Goal: Information Seeking & Learning: Learn about a topic

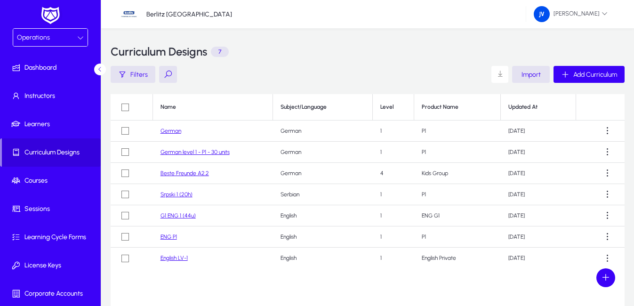
click at [215, 154] on link "German level 1 - P1 - 30 units" at bounding box center [195, 152] width 69 height 7
click at [170, 132] on link "German" at bounding box center [171, 131] width 21 height 7
click at [186, 215] on link "G1 ENG 1 (44u)" at bounding box center [178, 215] width 35 height 7
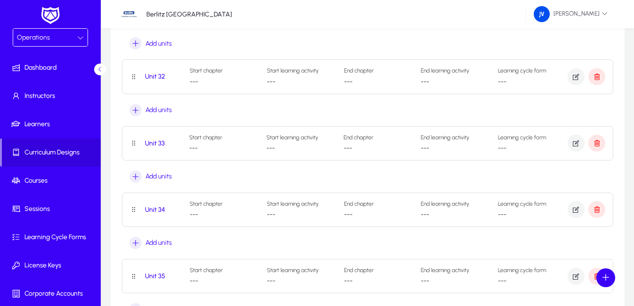
scroll to position [2212, 0]
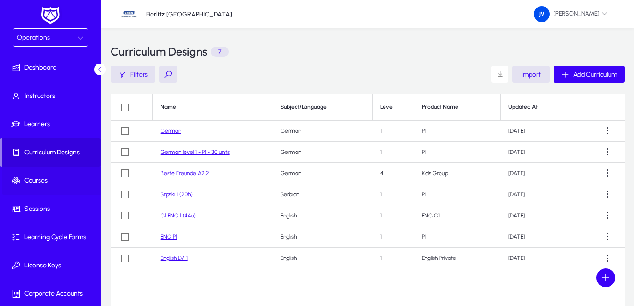
click at [42, 183] on span "Courses" at bounding box center [52, 180] width 101 height 9
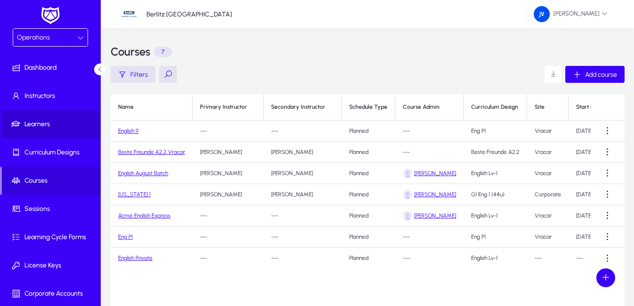
click at [48, 128] on span "Learners" at bounding box center [52, 124] width 101 height 9
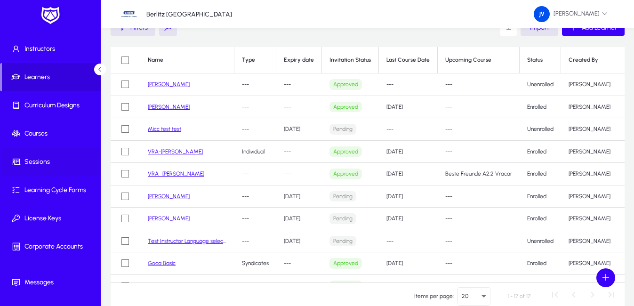
click at [49, 166] on span "Sessions" at bounding box center [52, 161] width 101 height 9
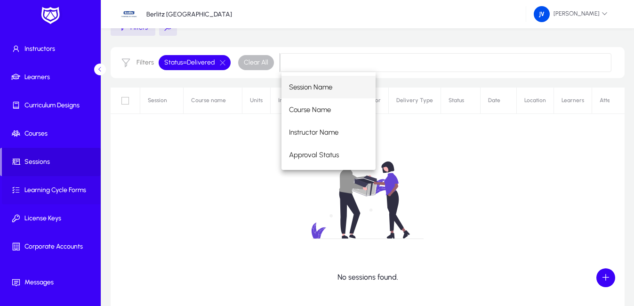
click at [64, 192] on span "Learning Cycle Forms" at bounding box center [52, 189] width 101 height 9
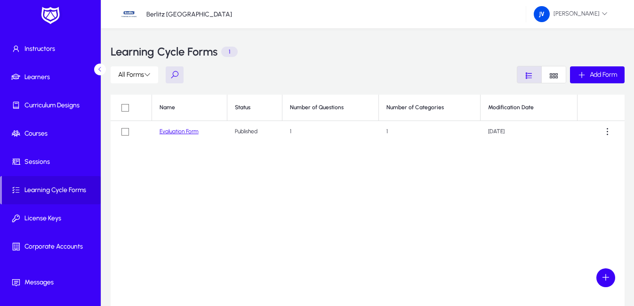
click at [185, 128] on link "Evaluation Form" at bounding box center [179, 131] width 39 height 7
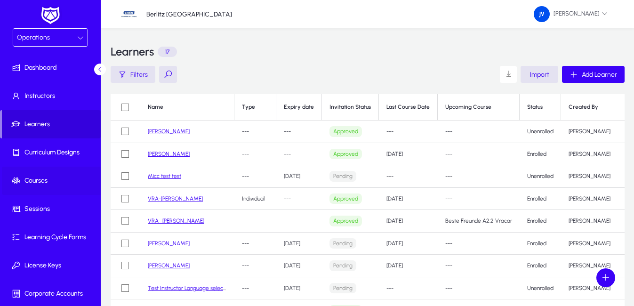
click at [56, 183] on span "Courses" at bounding box center [52, 180] width 101 height 9
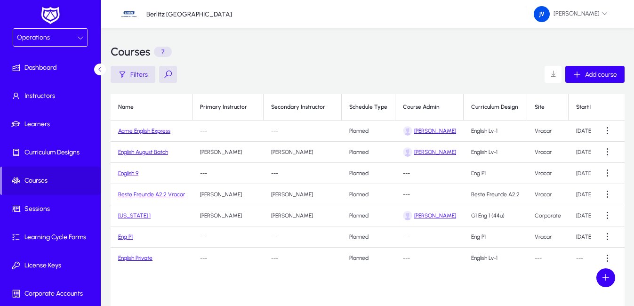
click at [148, 133] on link "Acme English Express" at bounding box center [144, 131] width 52 height 7
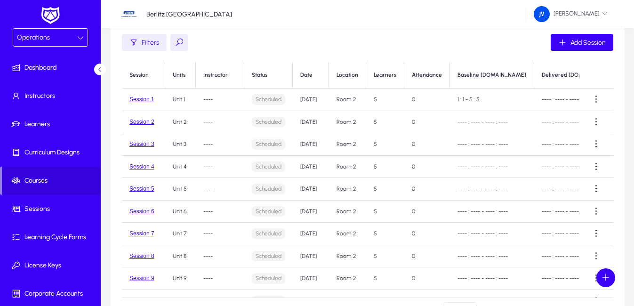
click at [397, 76] on th "Learners" at bounding box center [385, 75] width 38 height 26
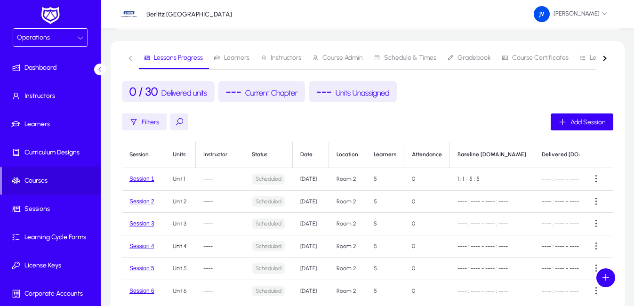
scroll to position [71, 0]
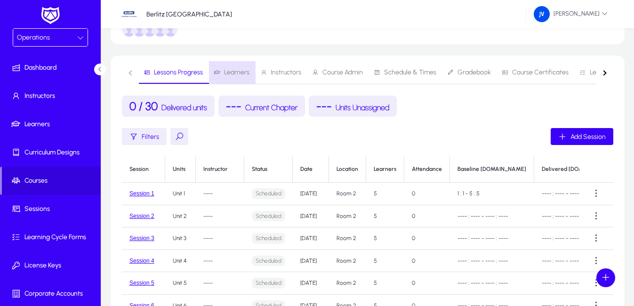
click at [242, 74] on span "Learners" at bounding box center [236, 72] width 25 height 7
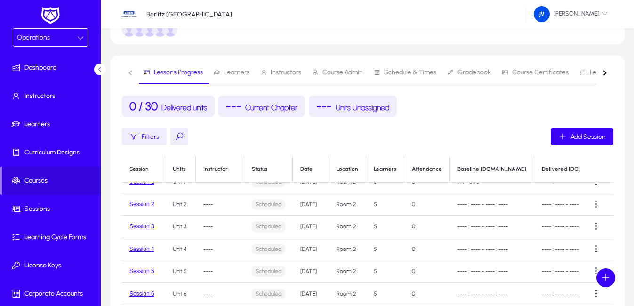
scroll to position [21, 0]
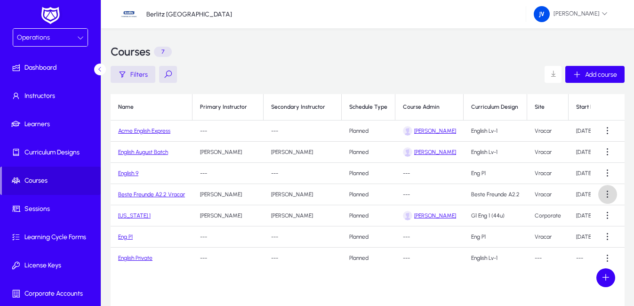
click at [606, 193] on span at bounding box center [607, 194] width 19 height 19
click at [578, 216] on span "Edit" at bounding box center [591, 217] width 38 height 8
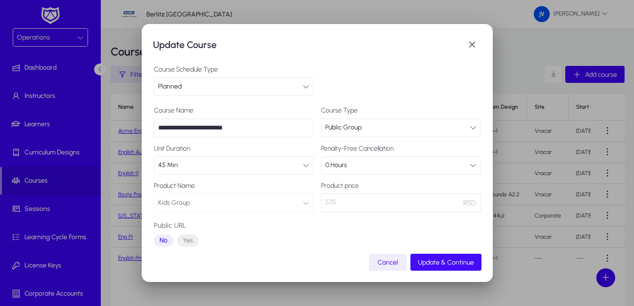
click at [466, 261] on span "Update & Continue" at bounding box center [446, 262] width 56 height 8
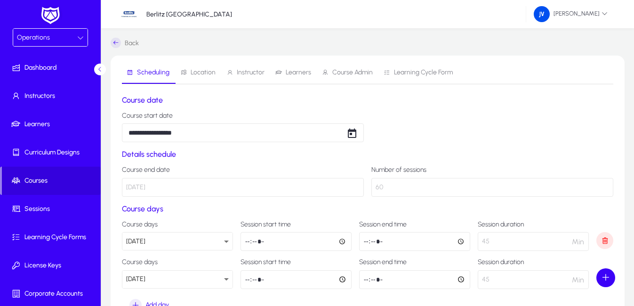
click at [297, 71] on span "Learners" at bounding box center [298, 72] width 25 height 7
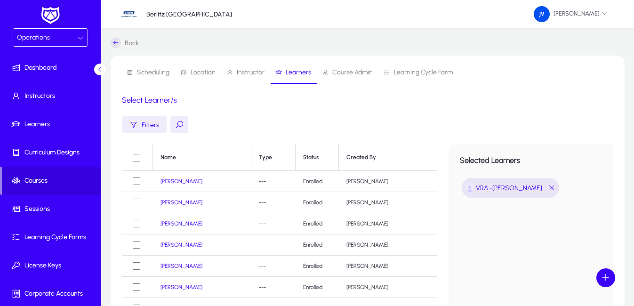
click at [179, 182] on link "[PERSON_NAME]" at bounding box center [182, 181] width 42 height 7
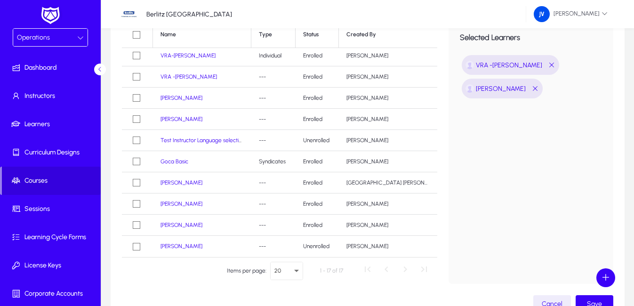
scroll to position [187, 0]
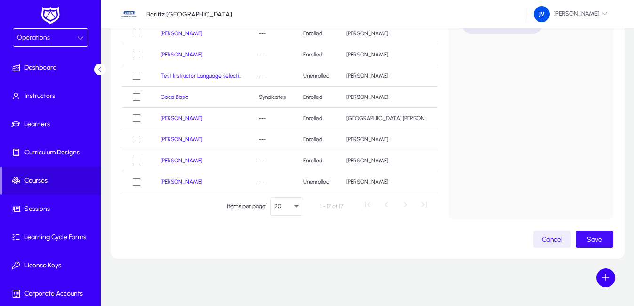
click at [602, 242] on span "button" at bounding box center [595, 239] width 38 height 23
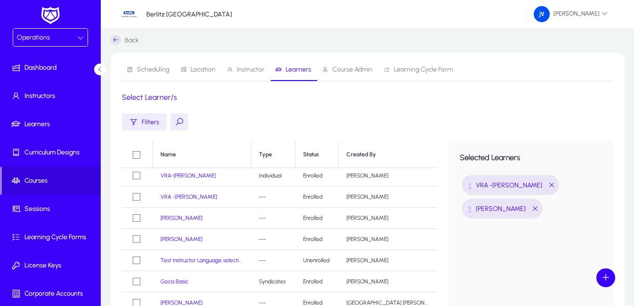
scroll to position [0, 0]
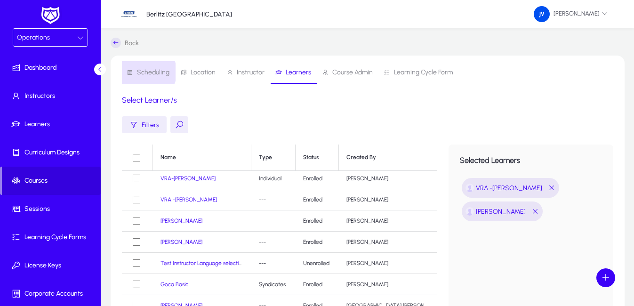
click at [147, 72] on span "Scheduling" at bounding box center [153, 72] width 32 height 7
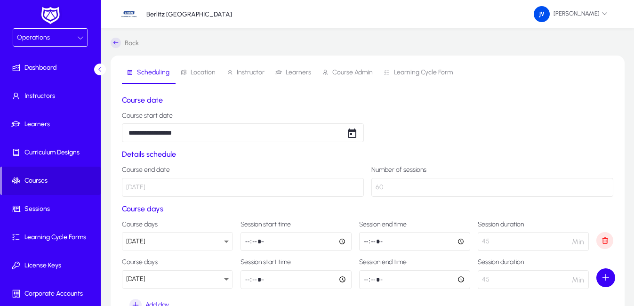
click at [296, 70] on span "Learners" at bounding box center [298, 72] width 25 height 7
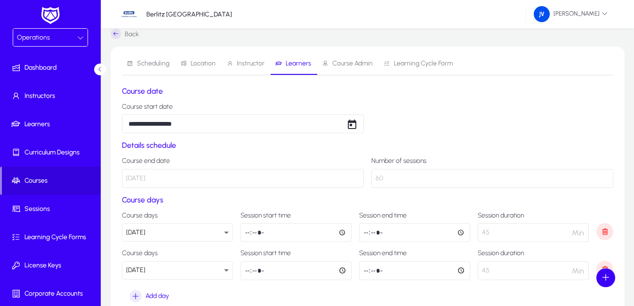
scroll to position [8, 0]
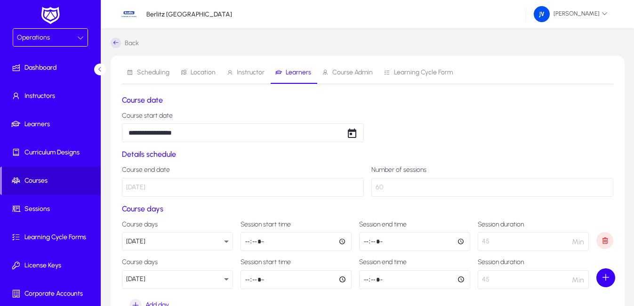
click at [44, 182] on span "Courses" at bounding box center [51, 180] width 99 height 9
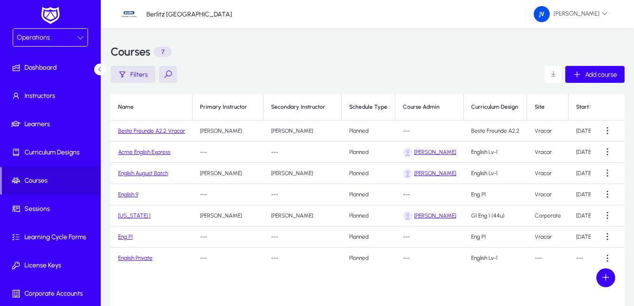
click at [157, 132] on link "Beste Freunde A2.2 Vracar" at bounding box center [151, 131] width 67 height 7
click at [149, 131] on link "Beste Freunde A2.2 Vracar" at bounding box center [151, 131] width 67 height 7
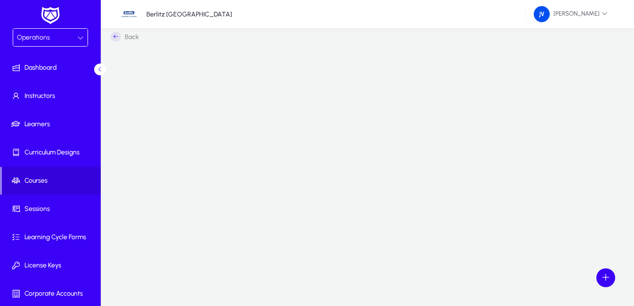
scroll to position [8, 0]
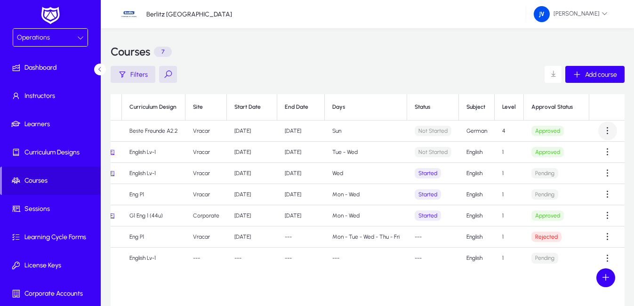
click at [611, 131] on span at bounding box center [607, 130] width 19 height 19
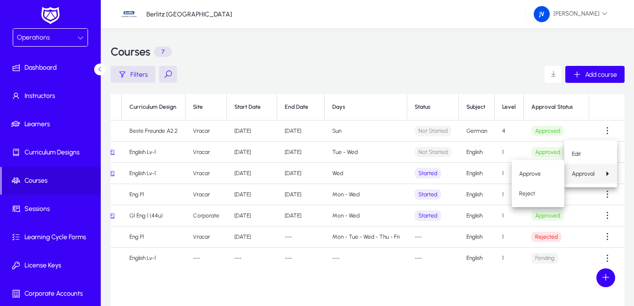
click at [436, 279] on div at bounding box center [317, 153] width 634 height 306
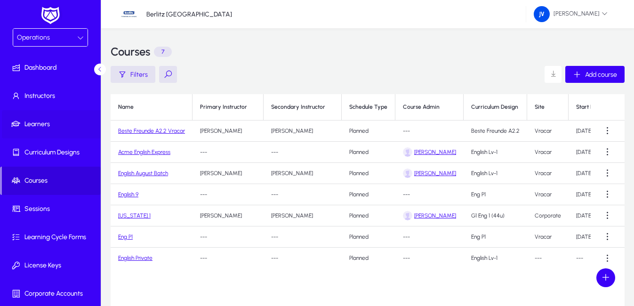
click at [29, 125] on span "Learners" at bounding box center [52, 124] width 101 height 9
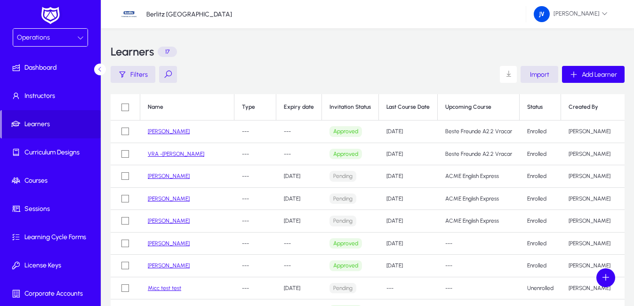
click at [161, 133] on link "[PERSON_NAME]" at bounding box center [169, 131] width 42 height 7
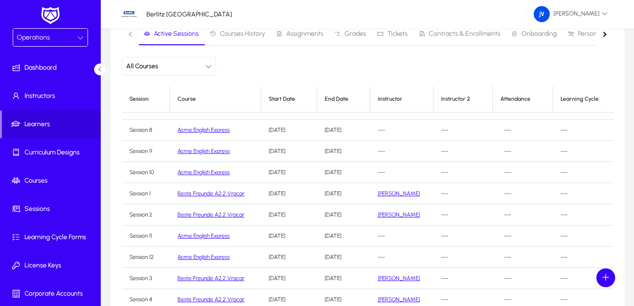
scroll to position [169, 0]
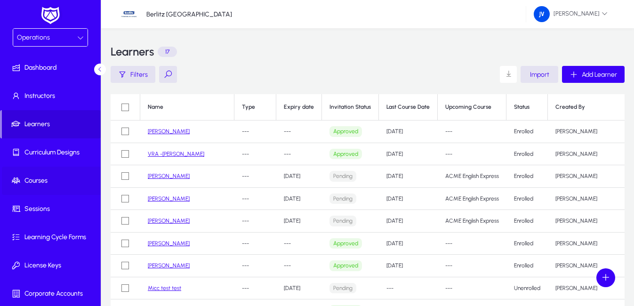
click at [50, 178] on span "Courses" at bounding box center [52, 180] width 101 height 9
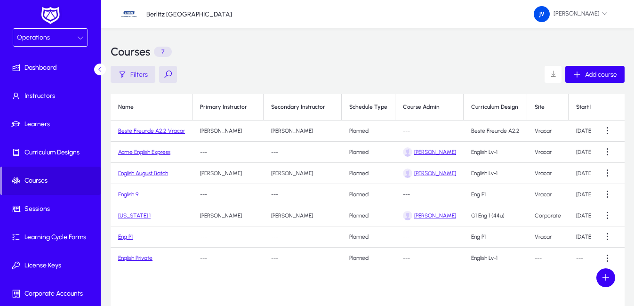
click at [169, 130] on link "Beste Freunde A2.2 Vracar" at bounding box center [151, 131] width 67 height 7
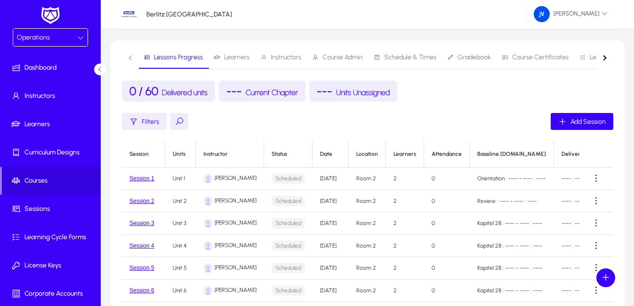
scroll to position [85, 0]
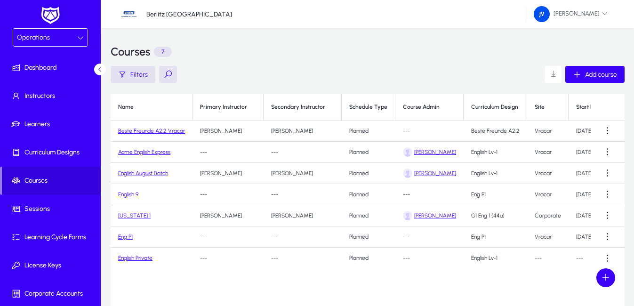
click at [164, 131] on link "Beste Freunde A2.2 Vracar" at bounding box center [151, 131] width 67 height 7
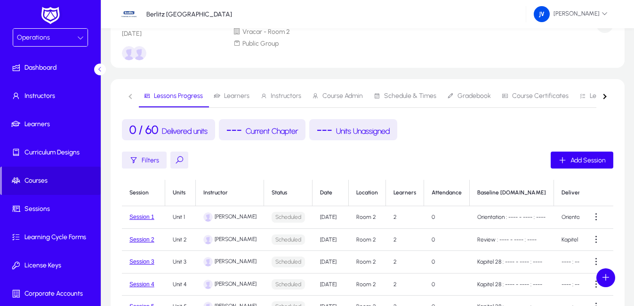
drag, startPoint x: 634, startPoint y: 172, endPoint x: 635, endPoint y: 190, distance: 18.5
click at [634, 190] on html "Operations Dashboard Instructors Learners Curriculum Designs Courses Sessions L…" at bounding box center [317, 106] width 634 height 306
click at [481, 152] on div "Filters Add Session" at bounding box center [367, 160] width 491 height 17
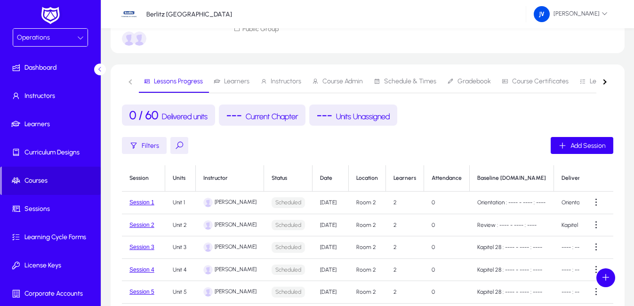
click at [444, 182] on th "Attendance" at bounding box center [447, 178] width 46 height 26
click at [442, 178] on th "Attendance" at bounding box center [447, 178] width 46 height 26
drag, startPoint x: 442, startPoint y: 178, endPoint x: 519, endPoint y: 126, distance: 92.9
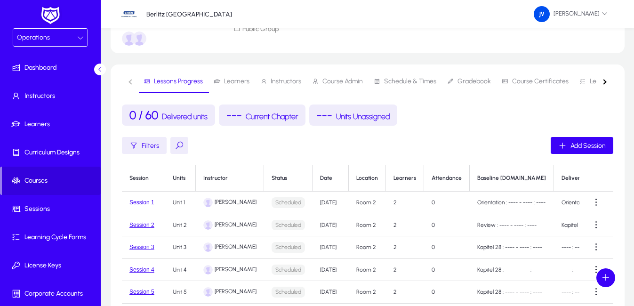
click at [519, 126] on app-course-lessons-progress "0 / 60 Delivered units --- Current Chapter --- Units Unassigned Filters Add Ses…" at bounding box center [367, 265] width 491 height 323
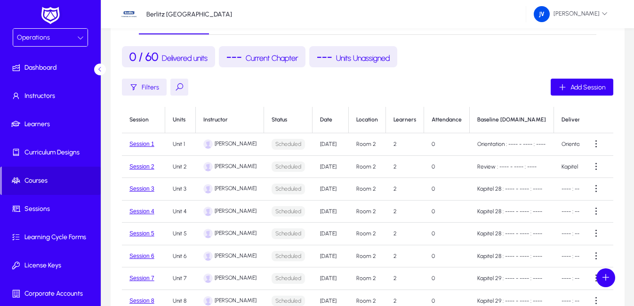
scroll to position [121, 0]
click at [380, 91] on div "Filters Add Session" at bounding box center [367, 86] width 491 height 17
click at [452, 118] on th "Attendance" at bounding box center [447, 119] width 46 height 26
click at [448, 116] on th "Attendance" at bounding box center [447, 119] width 46 height 26
click at [450, 96] on div "Filters Add Session Session Units Instructor Status Date Location Learners Atte…" at bounding box center [367, 223] width 491 height 290
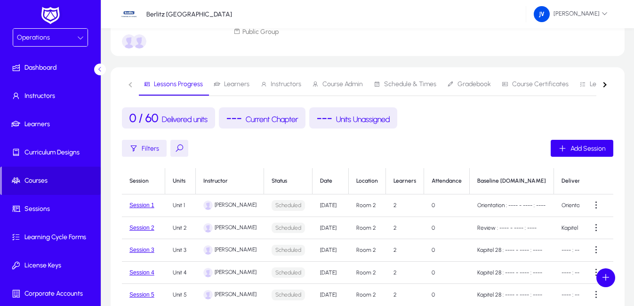
scroll to position [74, 0]
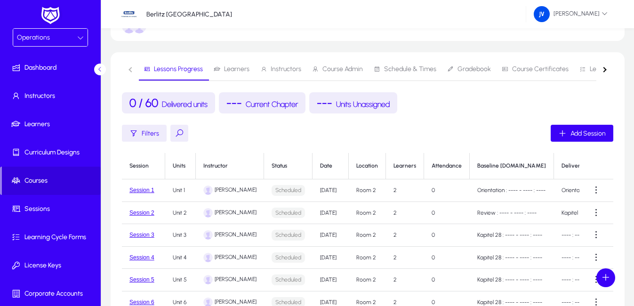
click at [450, 165] on th "Attendance" at bounding box center [447, 166] width 46 height 26
copy th "Attendance"
click at [452, 161] on th "Attendance" at bounding box center [447, 166] width 46 height 26
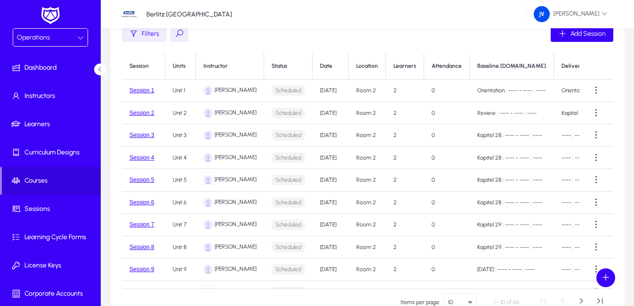
scroll to position [177, 0]
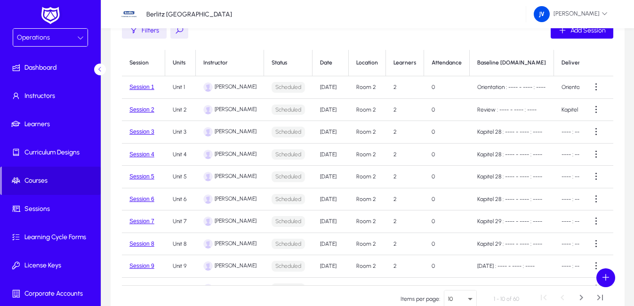
click at [447, 62] on th "Attendance" at bounding box center [447, 63] width 46 height 26
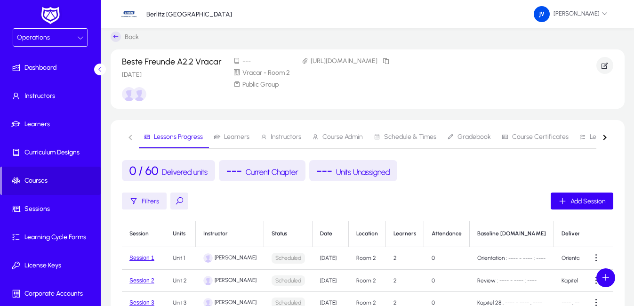
scroll to position [0, 0]
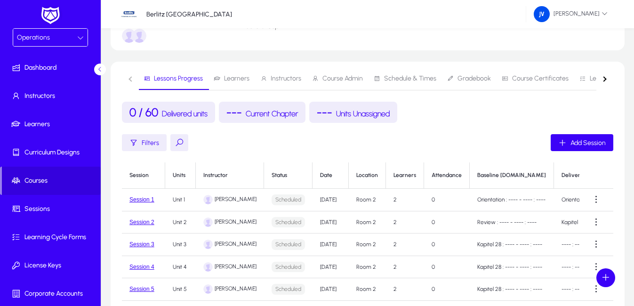
scroll to position [86, 0]
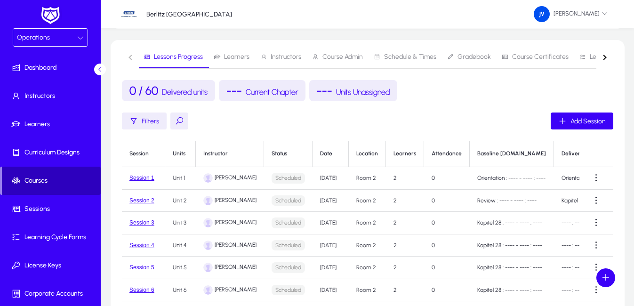
click at [79, 182] on span "Courses" at bounding box center [51, 180] width 99 height 9
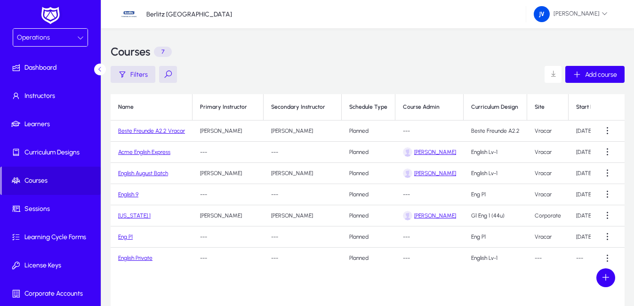
click at [119, 128] on link "Beste Freunde A2.2 Vracar" at bounding box center [151, 131] width 67 height 7
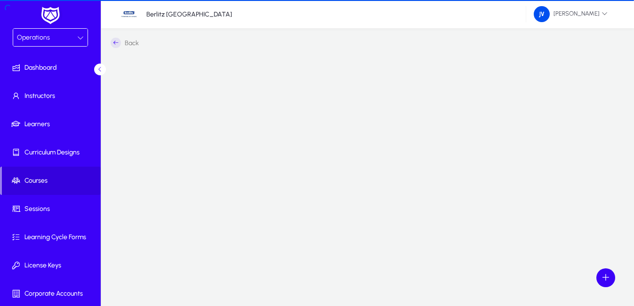
click at [119, 128] on div at bounding box center [368, 157] width 514 height 203
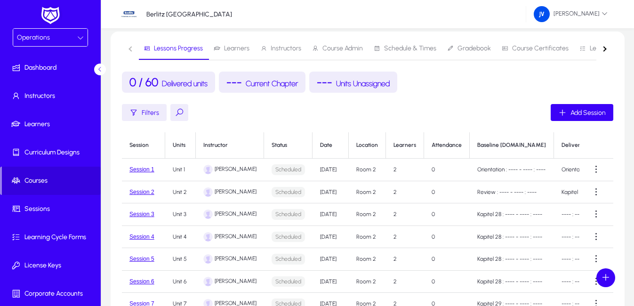
scroll to position [94, 0]
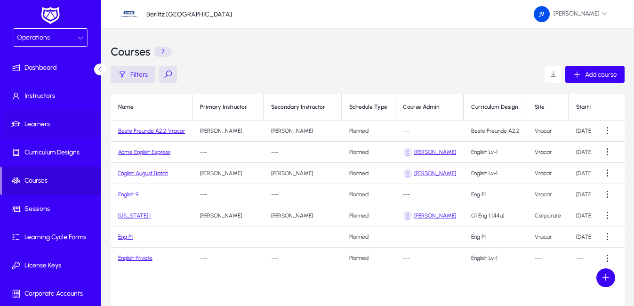
click at [51, 123] on span "Learners" at bounding box center [52, 124] width 101 height 9
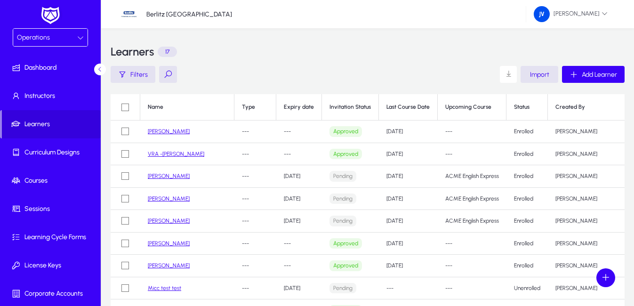
click at [169, 133] on link "[PERSON_NAME]" at bounding box center [169, 131] width 42 height 7
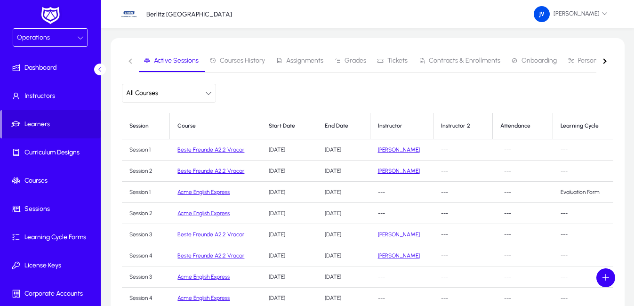
scroll to position [118, 0]
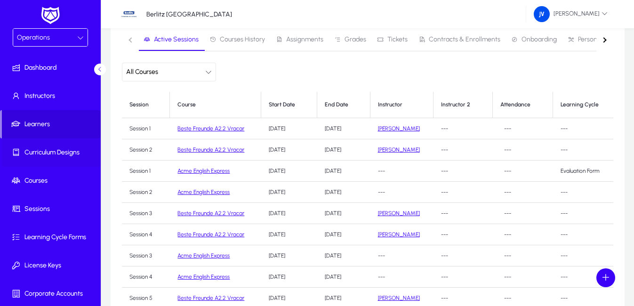
click at [53, 151] on span "Curriculum Designs" at bounding box center [52, 152] width 101 height 9
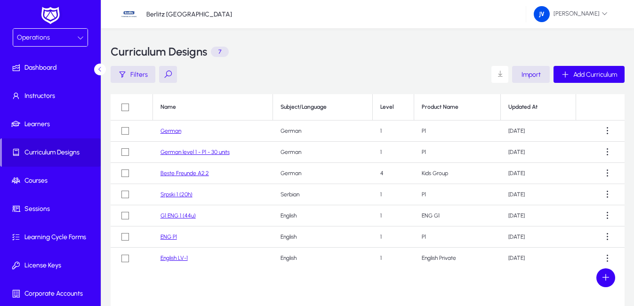
click at [202, 173] on link "Beste Freunde A2.2" at bounding box center [185, 173] width 48 height 7
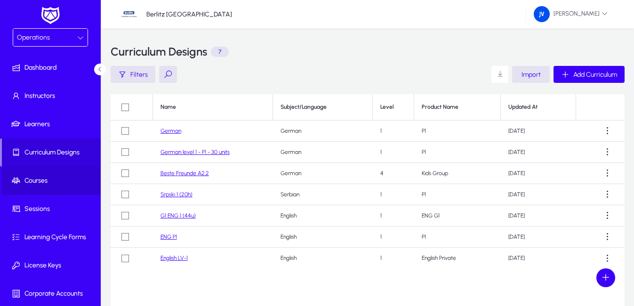
click at [56, 186] on span at bounding box center [52, 180] width 101 height 23
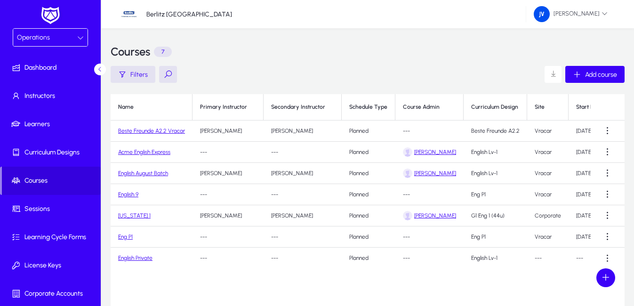
click at [134, 130] on link "Beste Freunde A2.2 Vracar" at bounding box center [151, 131] width 67 height 7
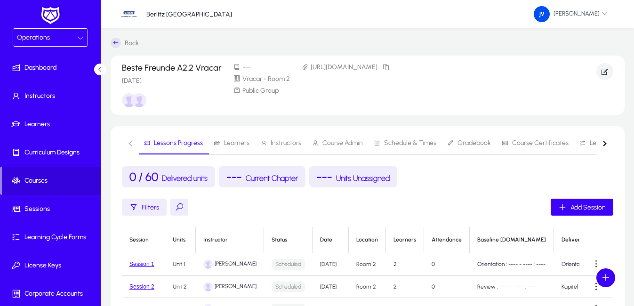
click at [241, 141] on span "Learners" at bounding box center [236, 143] width 25 height 7
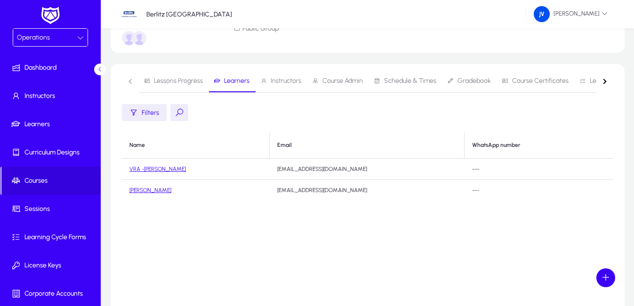
scroll to position [47, 0]
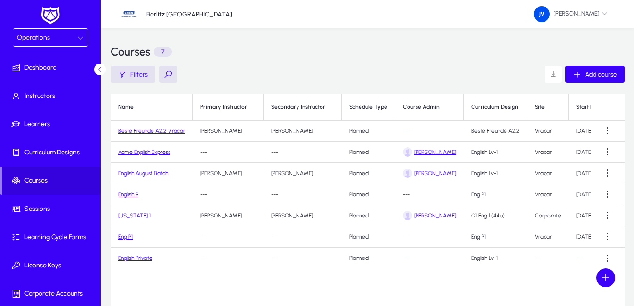
click at [158, 153] on link "Acme English Express" at bounding box center [144, 152] width 52 height 7
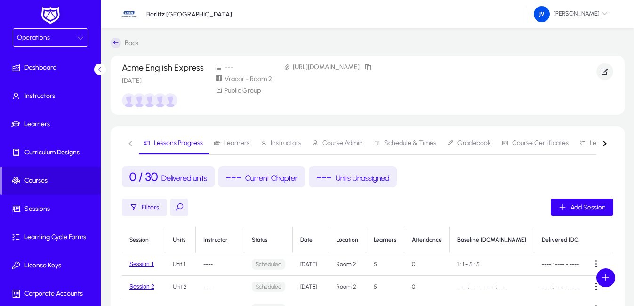
click at [232, 140] on span "Learners" at bounding box center [236, 143] width 25 height 7
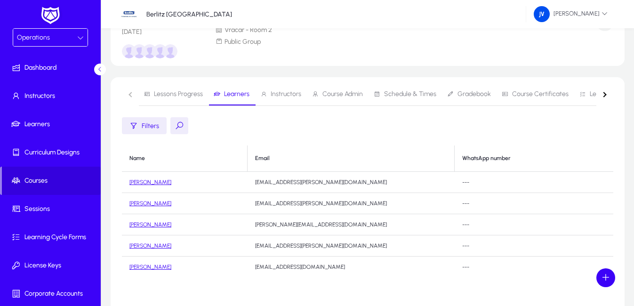
scroll to position [47, 0]
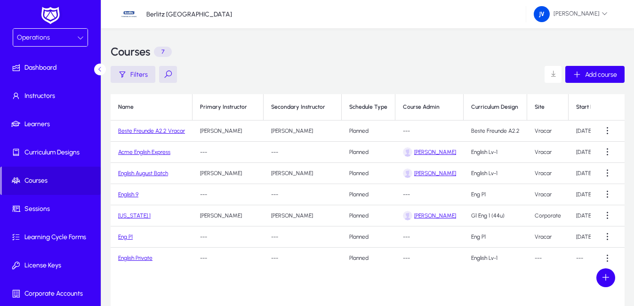
click at [135, 192] on link "English 9" at bounding box center [128, 194] width 20 height 7
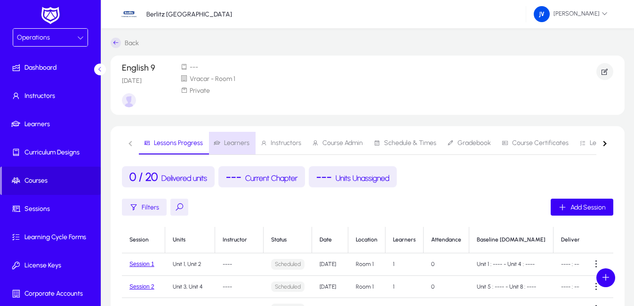
click at [237, 144] on span "Learners" at bounding box center [236, 143] width 25 height 7
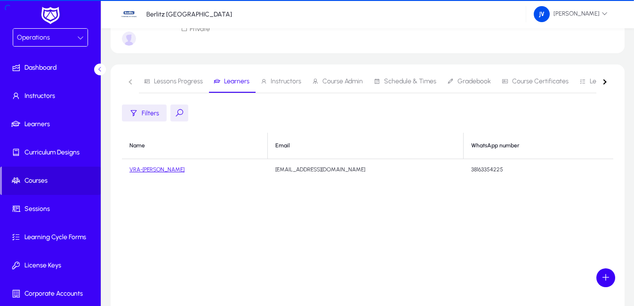
scroll to position [141, 0]
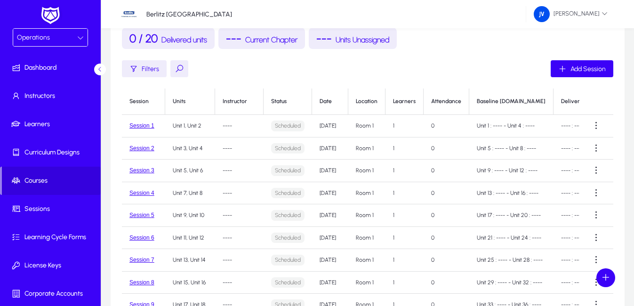
scroll to position [141, 0]
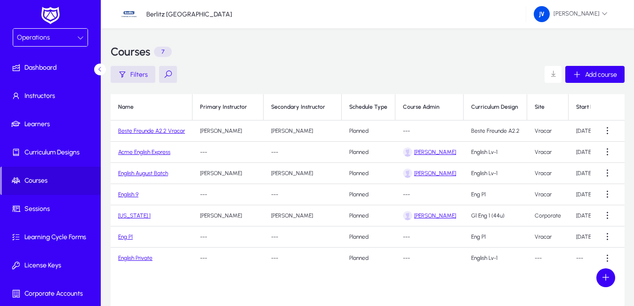
click at [160, 173] on link "English August Batch" at bounding box center [143, 173] width 50 height 7
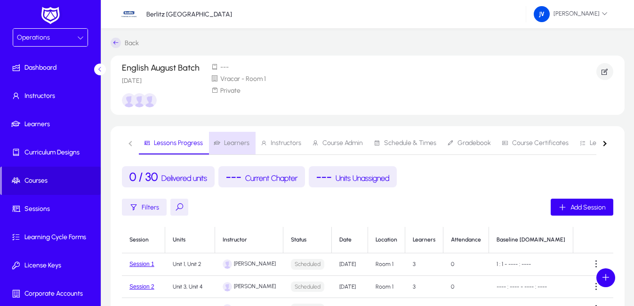
click at [247, 141] on span "Learners" at bounding box center [236, 143] width 25 height 7
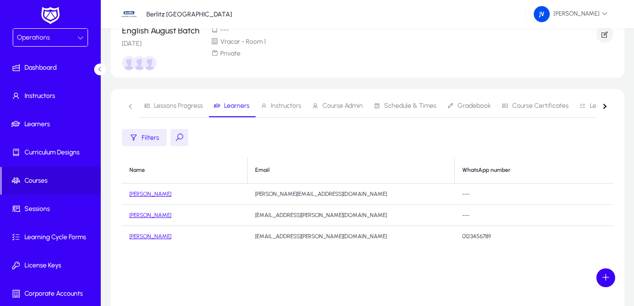
scroll to position [94, 0]
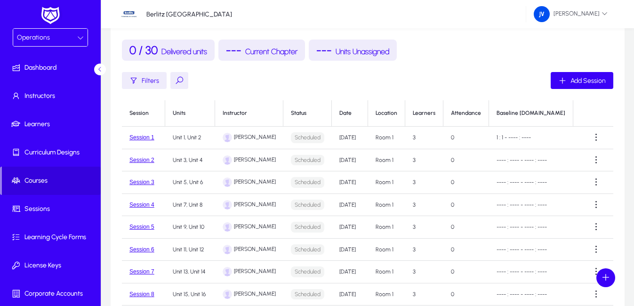
scroll to position [188, 0]
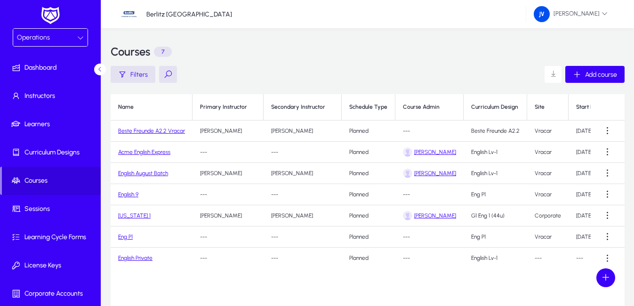
click at [128, 192] on link "English 9" at bounding box center [128, 194] width 20 height 7
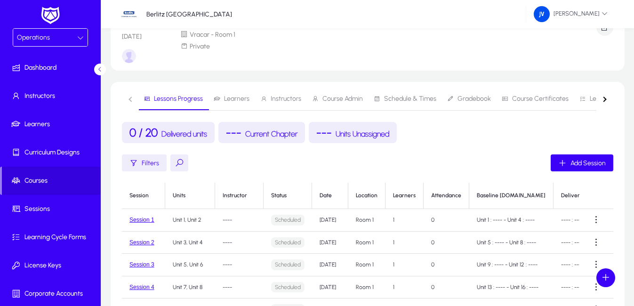
scroll to position [40, 0]
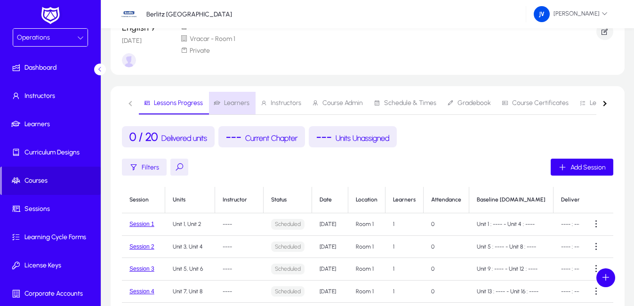
click at [234, 102] on span "Learners" at bounding box center [236, 103] width 25 height 7
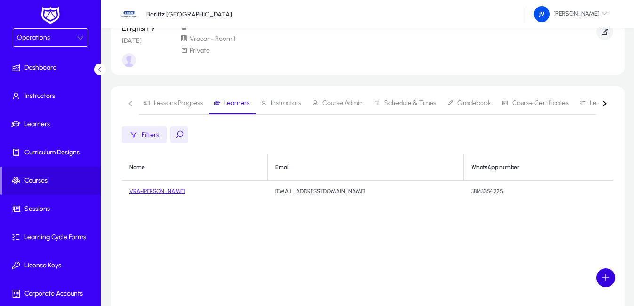
click at [610, 270] on span at bounding box center [605, 277] width 19 height 19
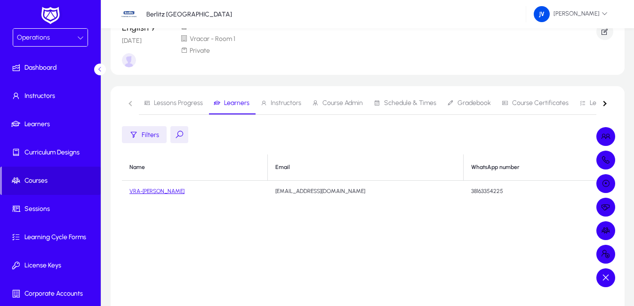
click at [519, 273] on div at bounding box center [317, 153] width 634 height 306
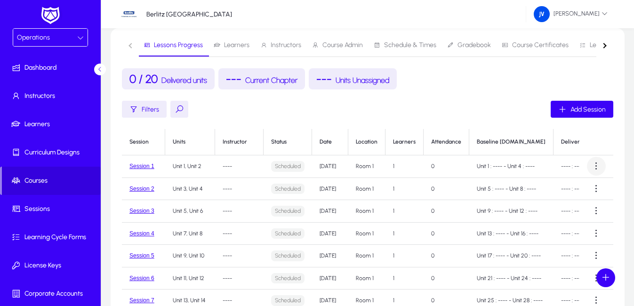
scroll to position [94, 0]
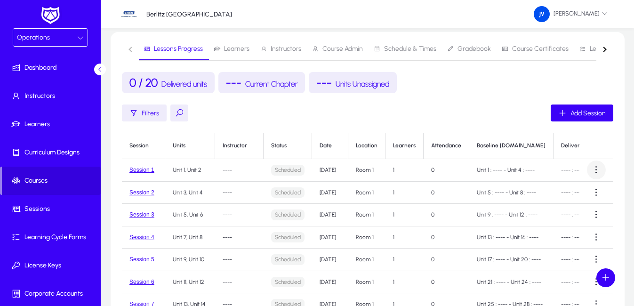
click at [591, 173] on span at bounding box center [596, 170] width 19 height 19
click at [592, 144] on div at bounding box center [317, 153] width 634 height 306
click at [593, 194] on span at bounding box center [596, 192] width 19 height 19
click at [598, 147] on div at bounding box center [317, 153] width 634 height 306
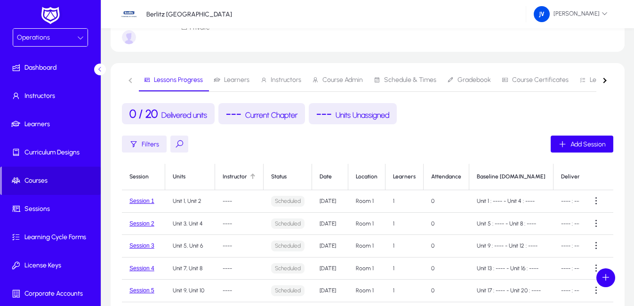
scroll to position [47, 0]
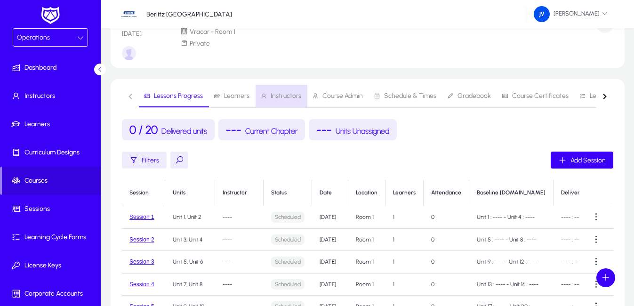
click at [274, 98] on span "Instructors" at bounding box center [286, 96] width 31 height 7
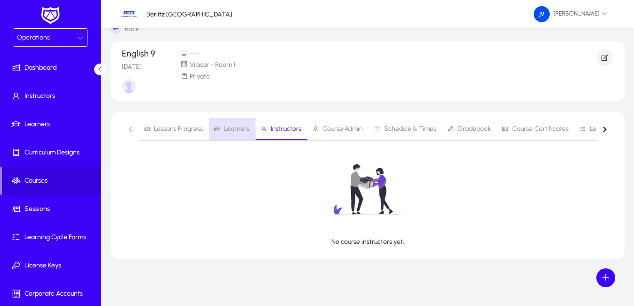
click at [233, 130] on span "Learners" at bounding box center [236, 129] width 25 height 7
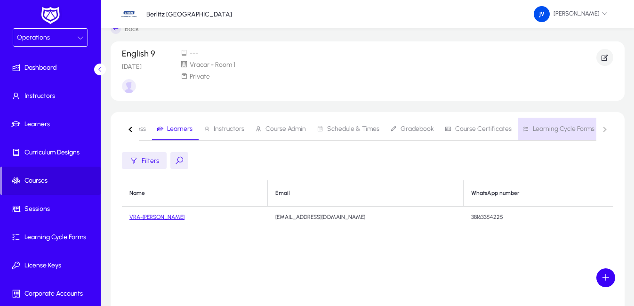
click at [581, 131] on span "Learning Cycle Forms" at bounding box center [558, 129] width 72 height 7
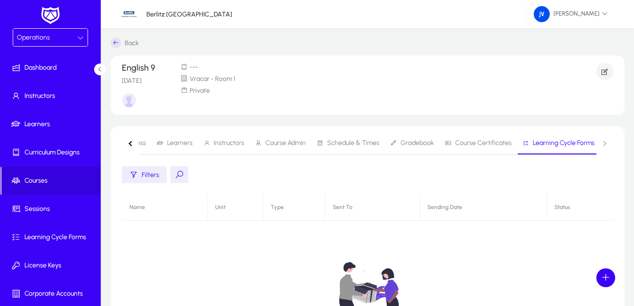
scroll to position [14, 0]
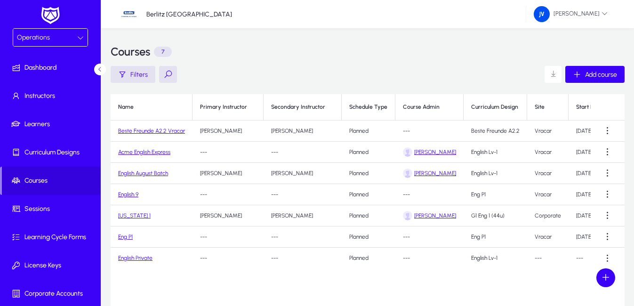
click at [140, 214] on link "[US_STATE] 1" at bounding box center [134, 215] width 32 height 7
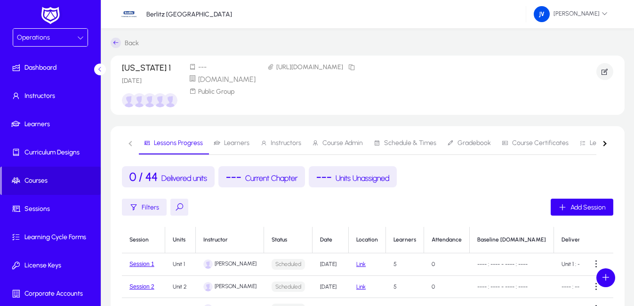
click at [244, 141] on span "Learners" at bounding box center [236, 143] width 25 height 7
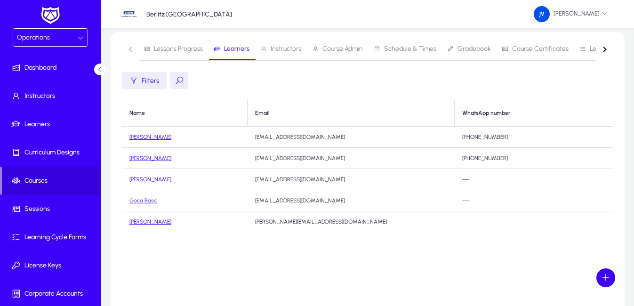
scroll to position [47, 0]
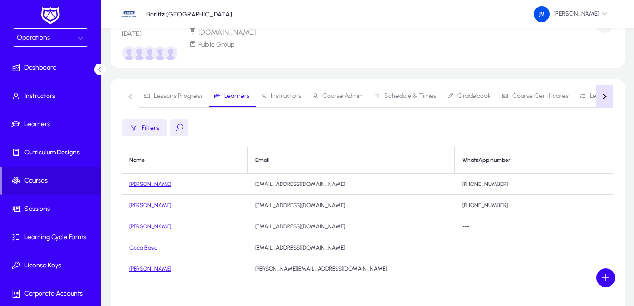
click at [606, 96] on button "button" at bounding box center [604, 96] width 17 height 23
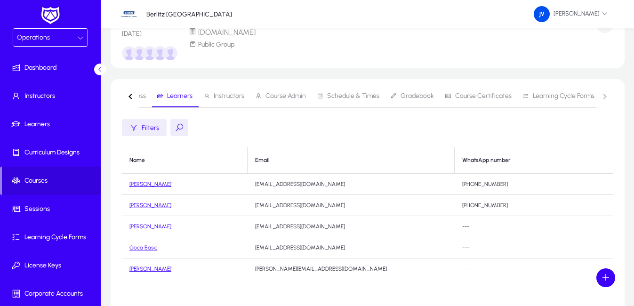
click at [610, 281] on span at bounding box center [605, 277] width 19 height 19
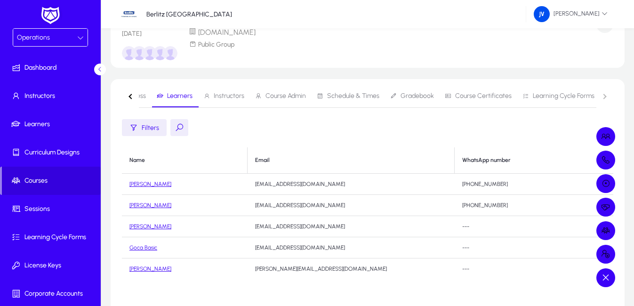
click at [557, 274] on div at bounding box center [317, 153] width 634 height 306
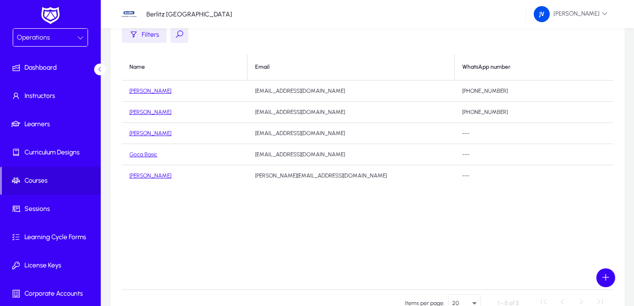
scroll to position [0, 0]
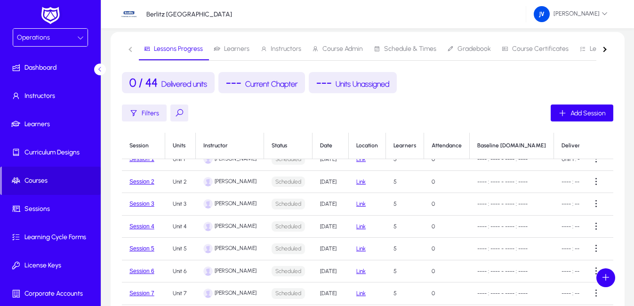
scroll to position [21, 0]
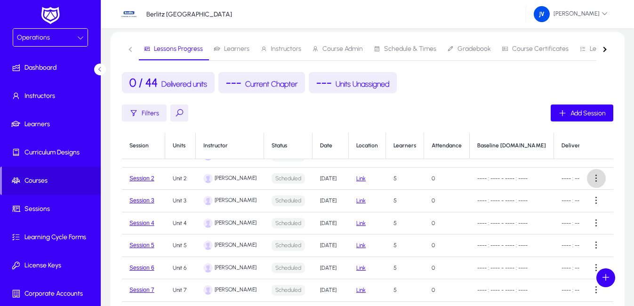
click at [591, 173] on span at bounding box center [596, 178] width 19 height 19
click at [594, 144] on div at bounding box center [317, 153] width 634 height 306
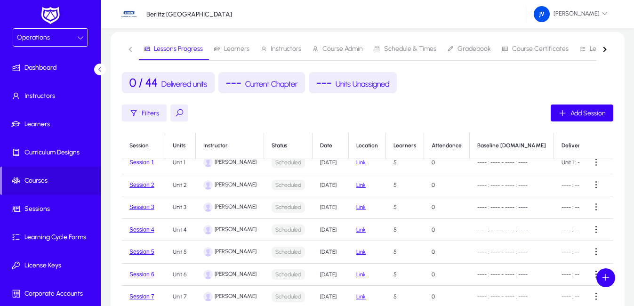
scroll to position [0, 0]
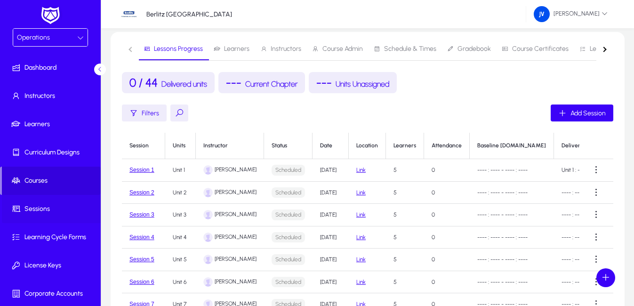
click at [48, 214] on span at bounding box center [52, 209] width 101 height 23
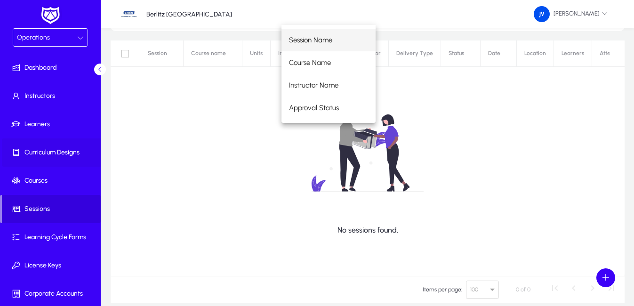
click at [48, 154] on span "Curriculum Designs" at bounding box center [52, 152] width 101 height 9
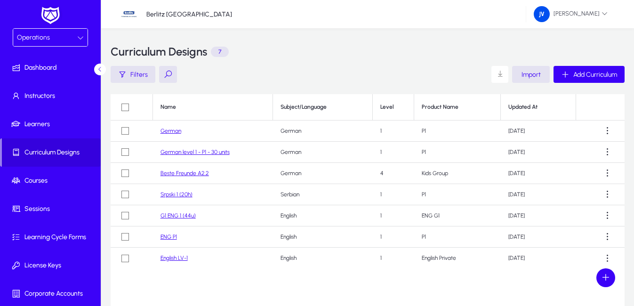
click at [193, 176] on link "Beste Freunde A2.2" at bounding box center [185, 173] width 48 height 7
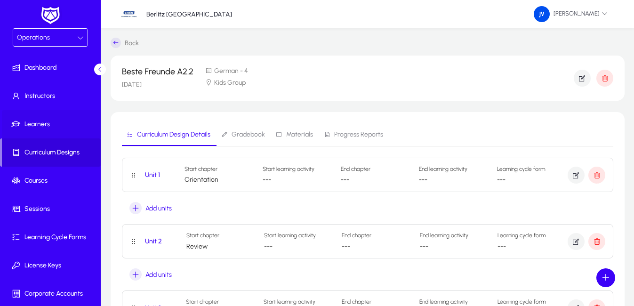
click at [37, 125] on span "Learners" at bounding box center [52, 124] width 101 height 9
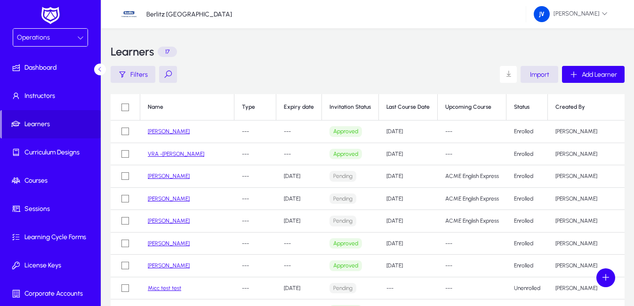
click at [174, 128] on link "[PERSON_NAME]" at bounding box center [169, 131] width 42 height 7
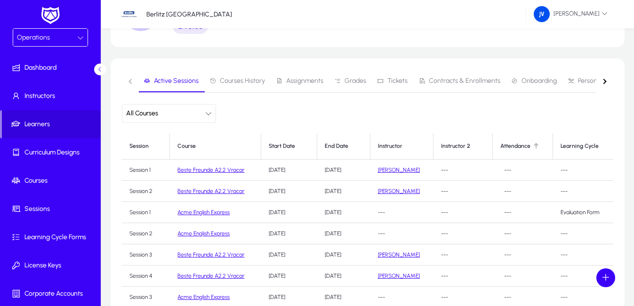
click at [505, 144] on div "Attendance" at bounding box center [515, 146] width 30 height 7
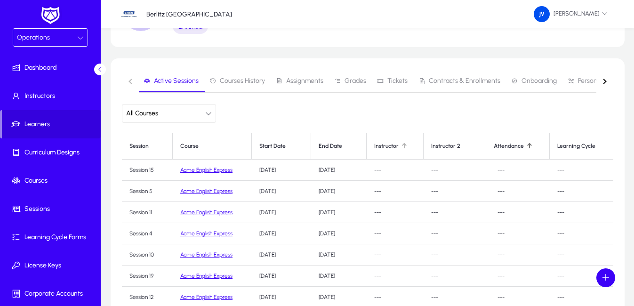
click at [391, 144] on div "Instructor" at bounding box center [386, 146] width 24 height 7
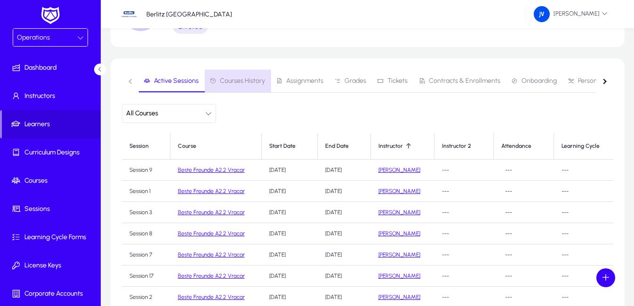
click at [238, 82] on span "Courses History" at bounding box center [242, 81] width 45 height 7
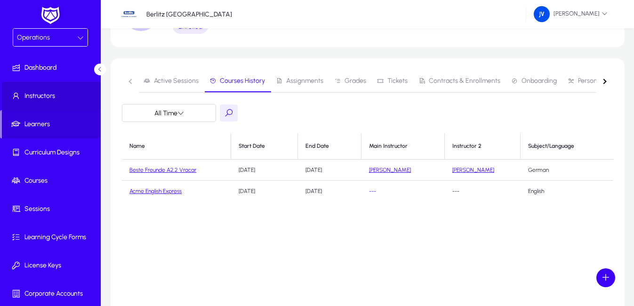
click at [53, 93] on span "Instructors" at bounding box center [52, 95] width 101 height 9
